Goal: Task Accomplishment & Management: Use online tool/utility

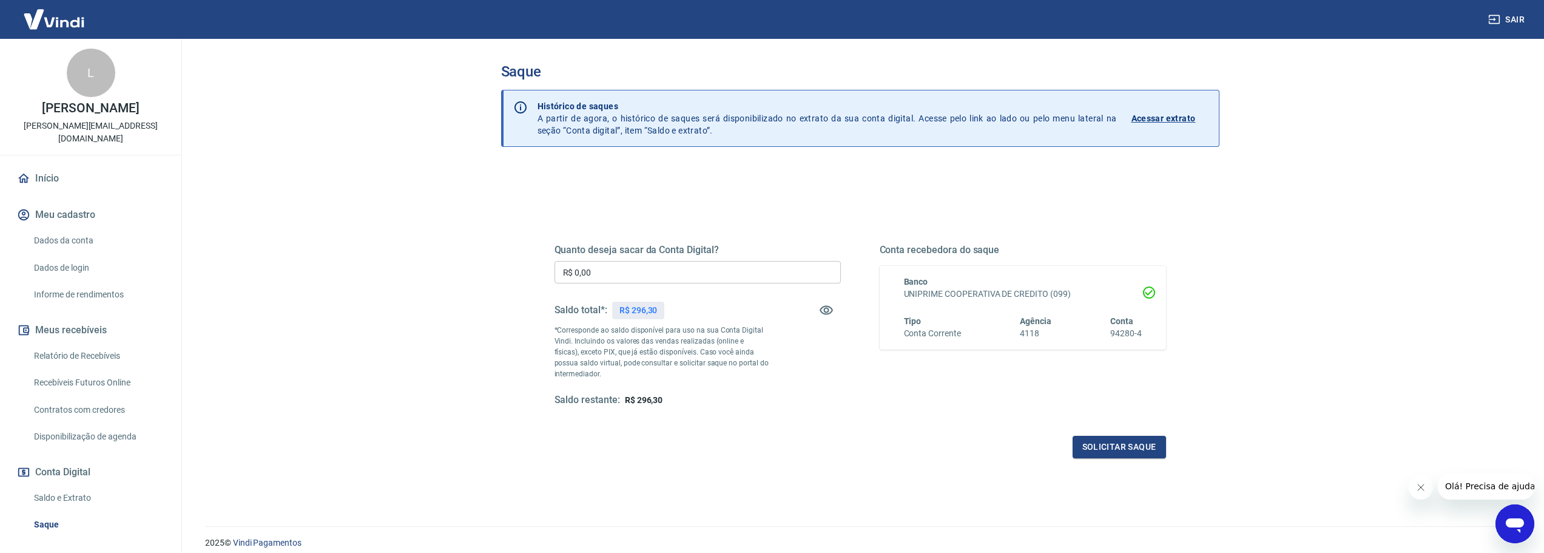
click at [642, 278] on input "R$ 0,00" at bounding box center [698, 272] width 286 height 22
type input "R$ 296,30"
click at [1125, 451] on button "Solicitar saque" at bounding box center [1119, 447] width 93 height 22
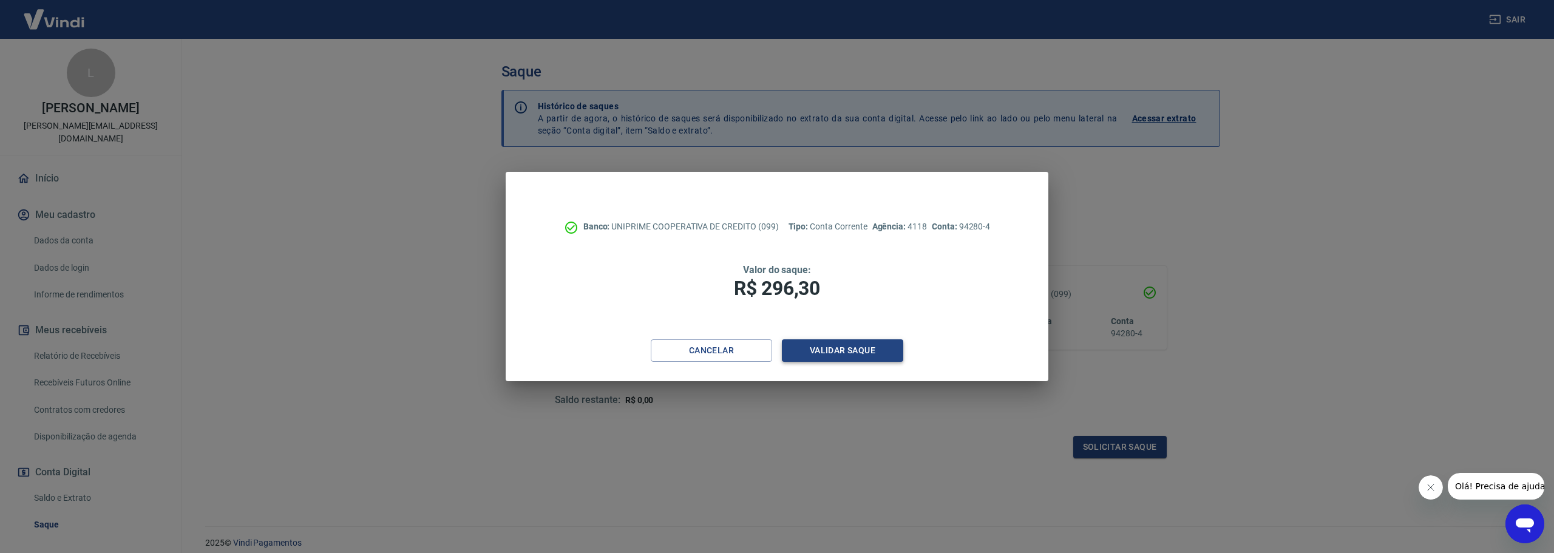
click at [871, 354] on button "Validar saque" at bounding box center [842, 350] width 121 height 22
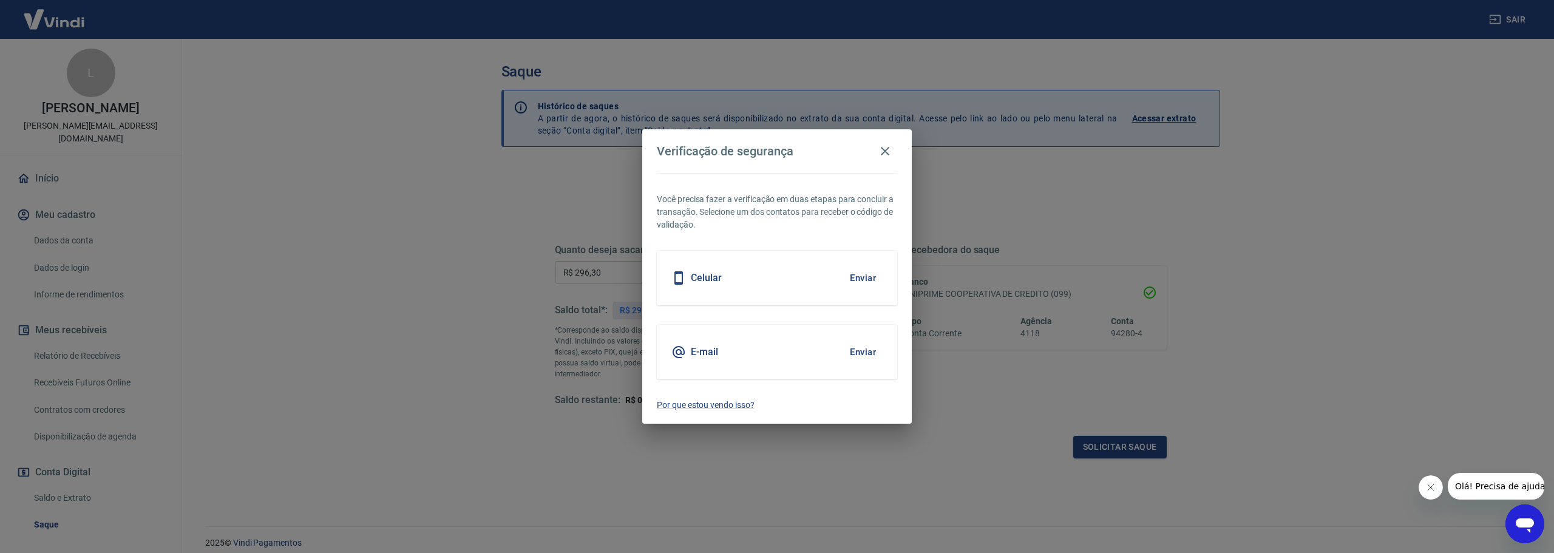
click at [794, 282] on div "Celular Enviar" at bounding box center [777, 278] width 240 height 55
click at [872, 273] on button "Enviar" at bounding box center [862, 277] width 39 height 25
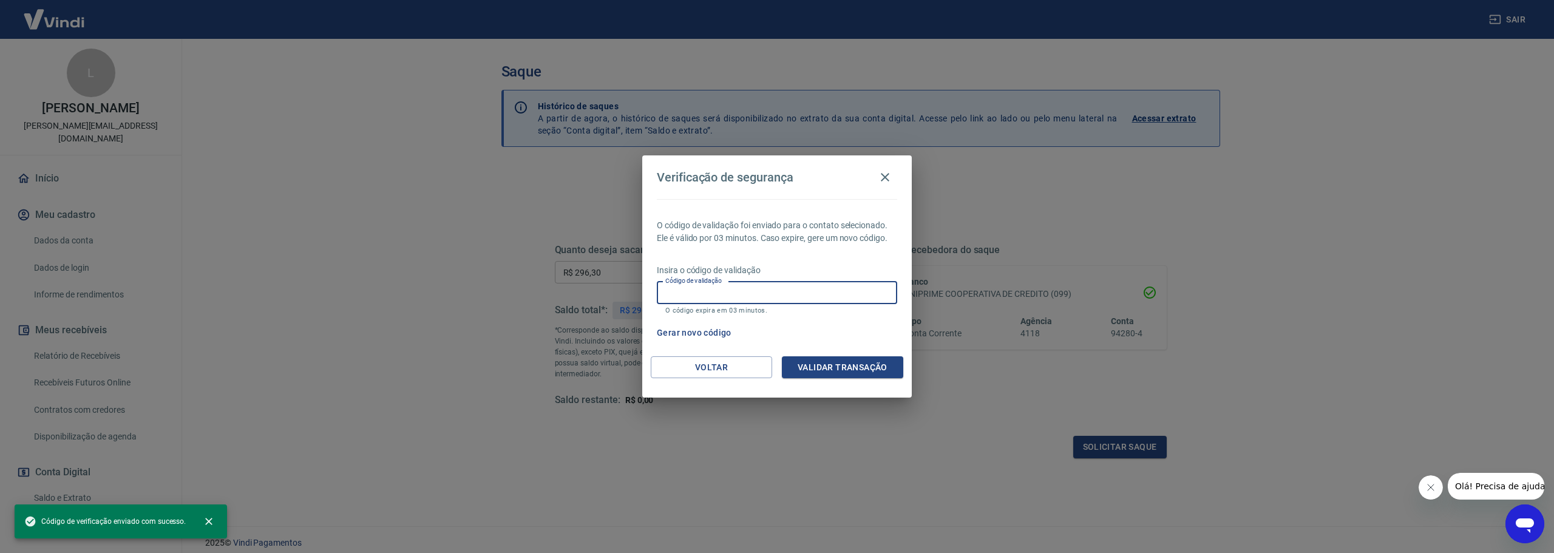
click at [768, 297] on input "Código de validação" at bounding box center [777, 293] width 240 height 22
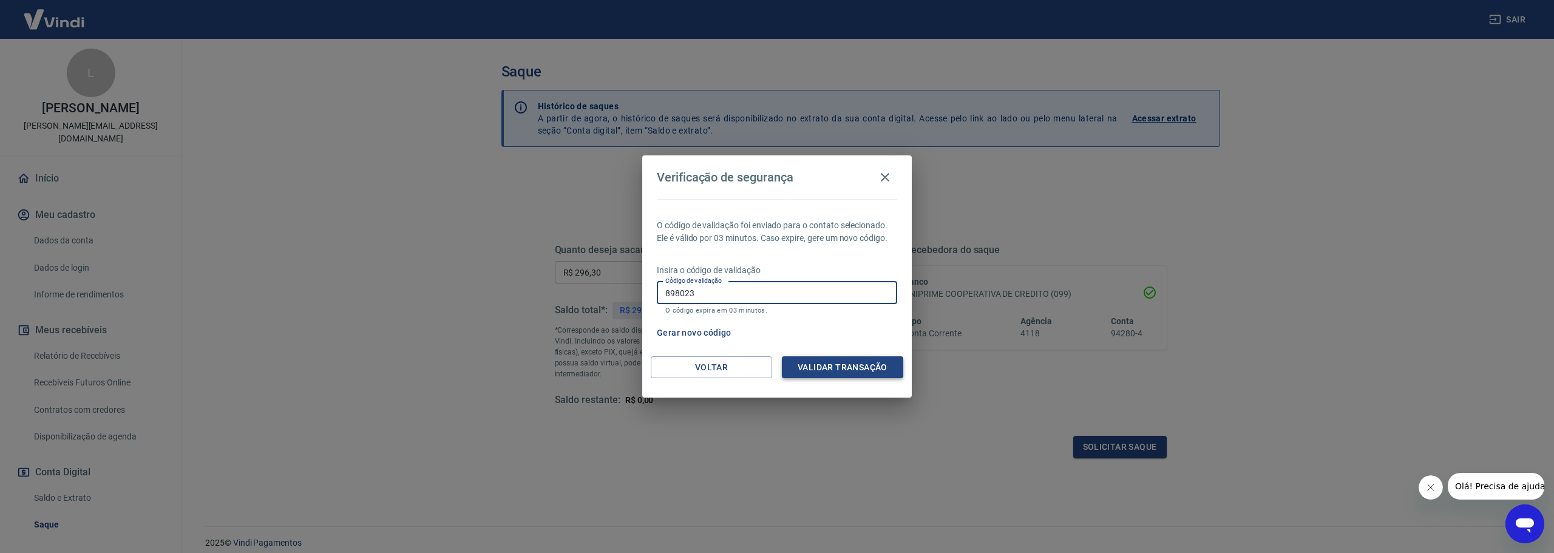
type input "898023"
click at [828, 358] on button "Validar transação" at bounding box center [842, 367] width 121 height 22
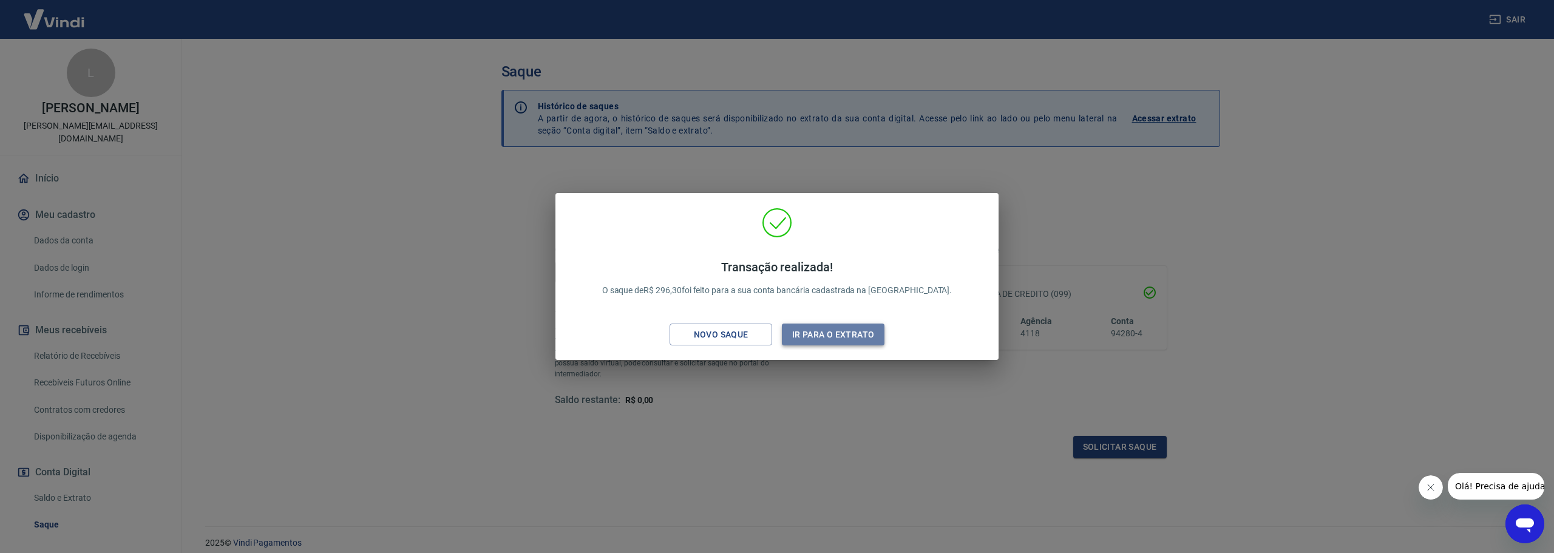
click at [833, 338] on button "Ir para o extrato" at bounding box center [833, 334] width 103 height 22
